Goal: Task Accomplishment & Management: Manage account settings

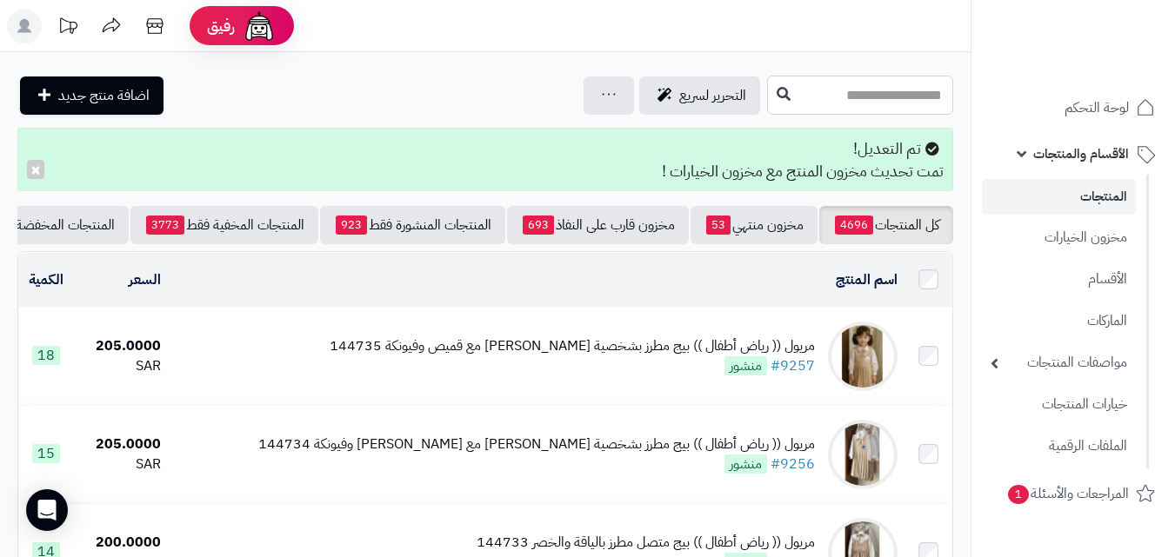
click at [864, 95] on input "text" at bounding box center [860, 95] width 186 height 39
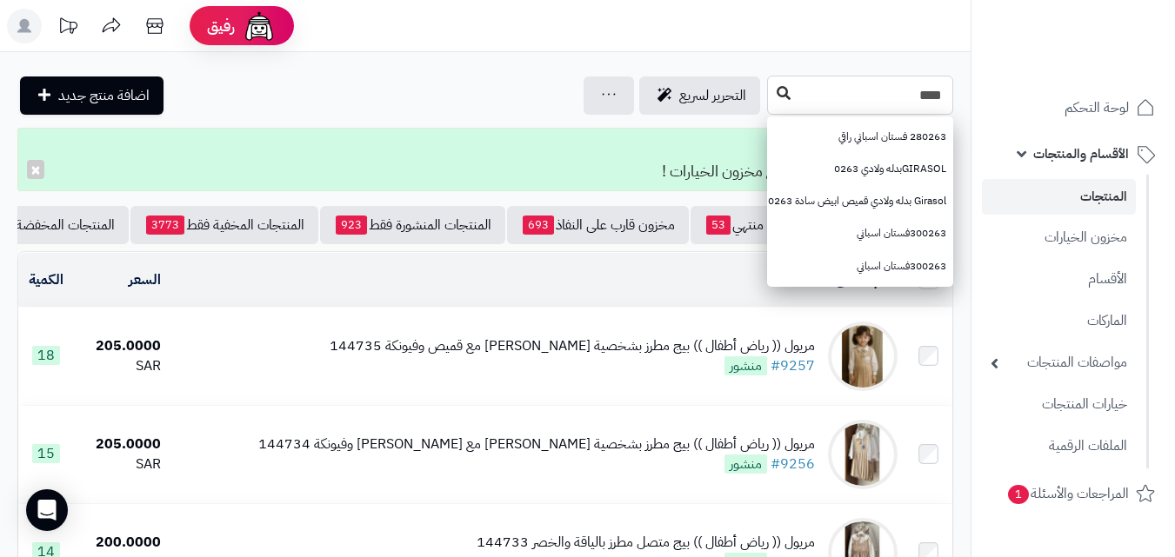
type input "****"
click at [777, 97] on icon at bounding box center [784, 93] width 14 height 14
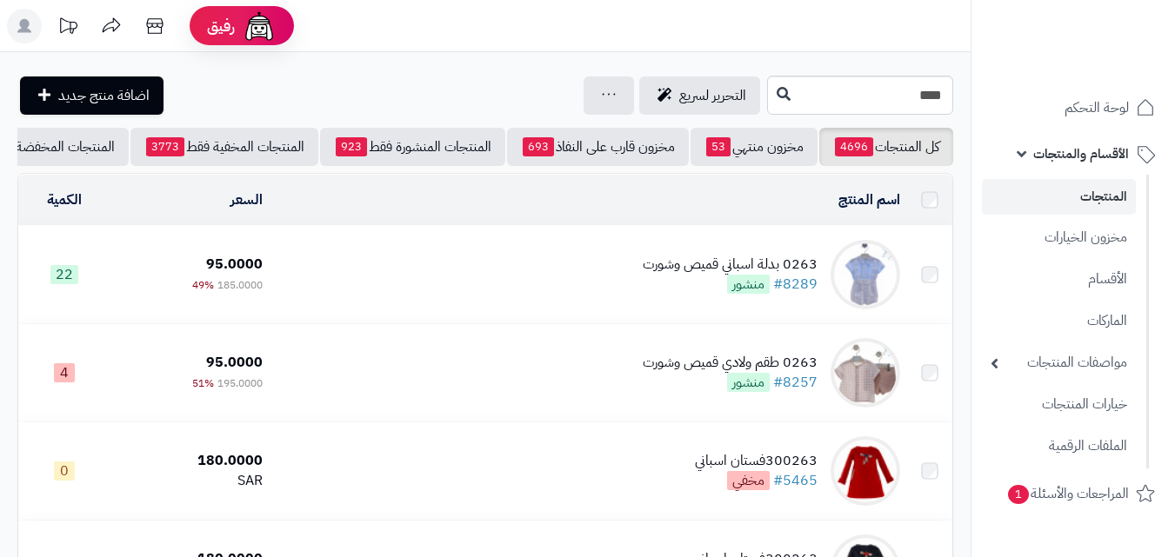
click at [499, 304] on td "0263 بدلة اسباني قميص وشورت #8289 منشور" at bounding box center [588, 274] width 637 height 97
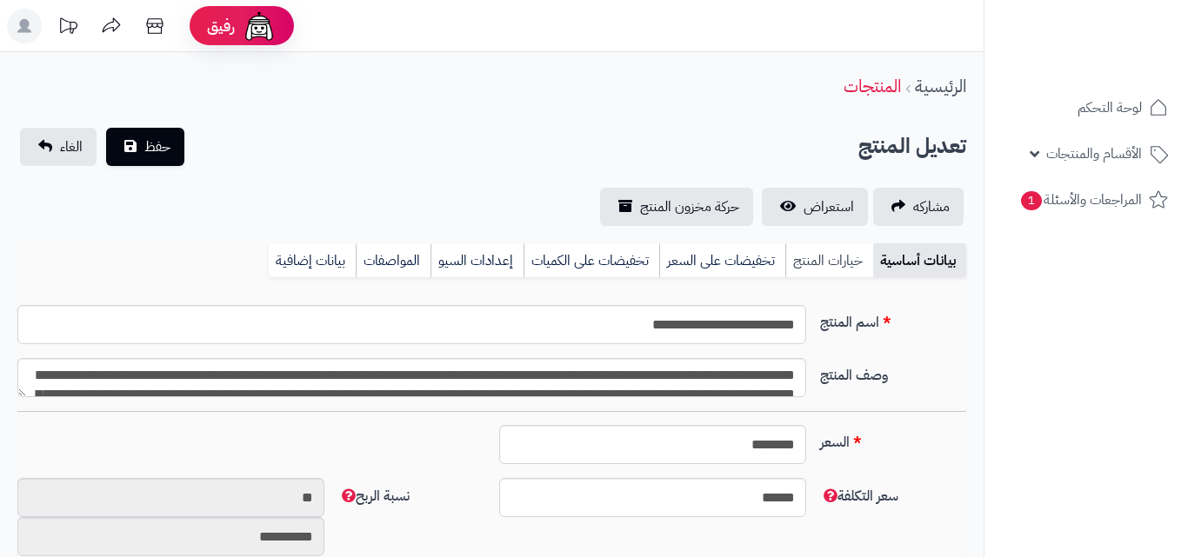
type input "******"
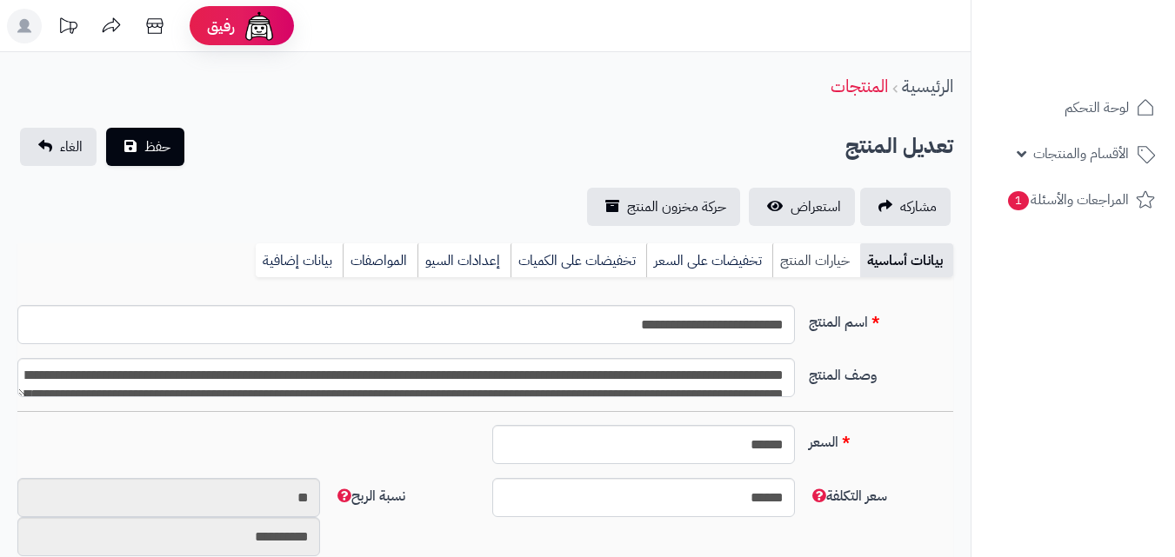
scroll to position [187, 0]
click at [827, 269] on link "خيارات المنتج" at bounding box center [816, 261] width 88 height 35
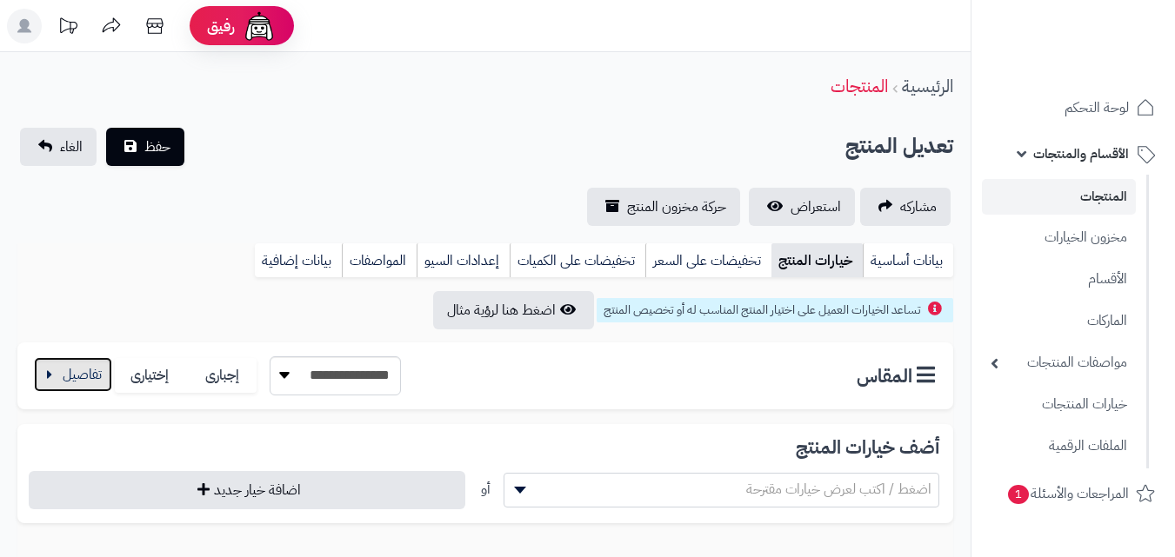
click at [89, 390] on button "button" at bounding box center [73, 374] width 78 height 35
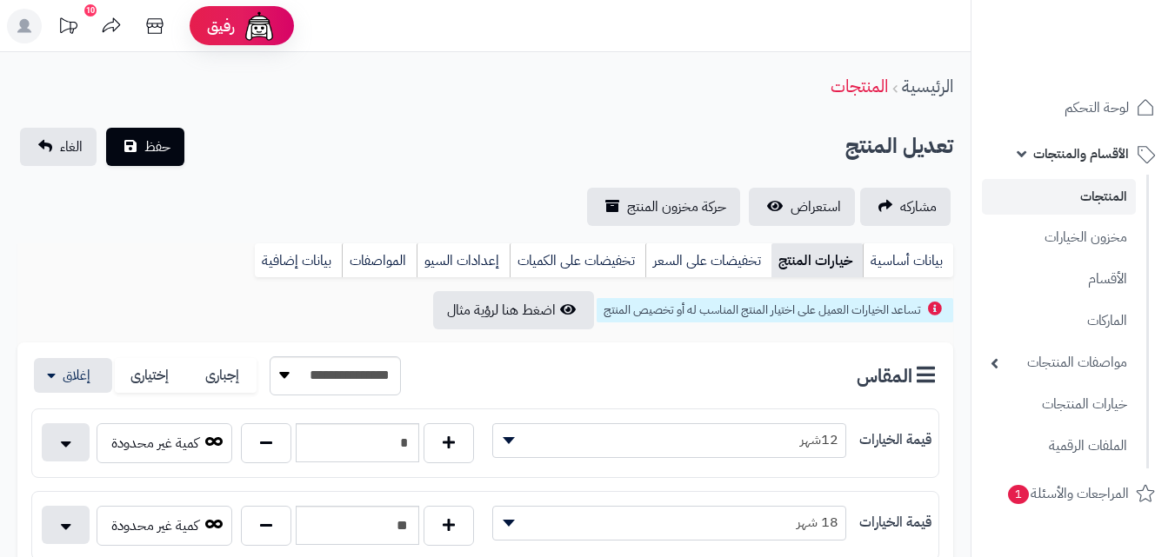
click at [278, 468] on div "* كمية غير محدودة" at bounding box center [258, 447] width 453 height 47
click at [262, 447] on button "button" at bounding box center [266, 443] width 50 height 40
type input "*"
click at [164, 142] on span "حفظ" at bounding box center [157, 146] width 26 height 21
